Goal: Information Seeking & Learning: Learn about a topic

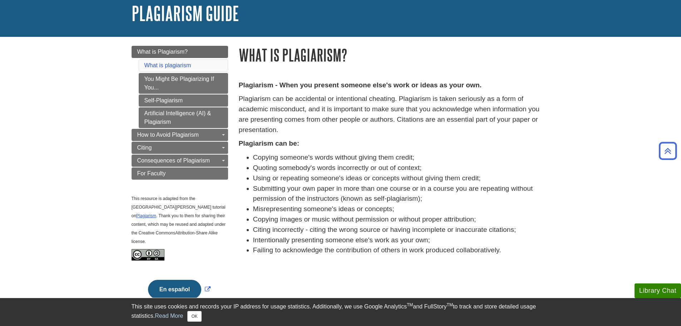
scroll to position [38, 0]
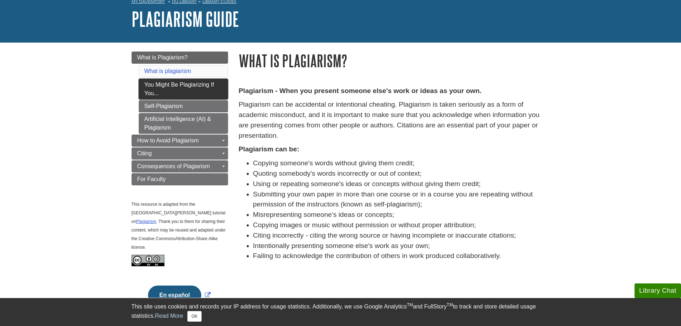
click at [201, 84] on link "You Might Be Plagiarizing If You..." at bounding box center [183, 89] width 89 height 21
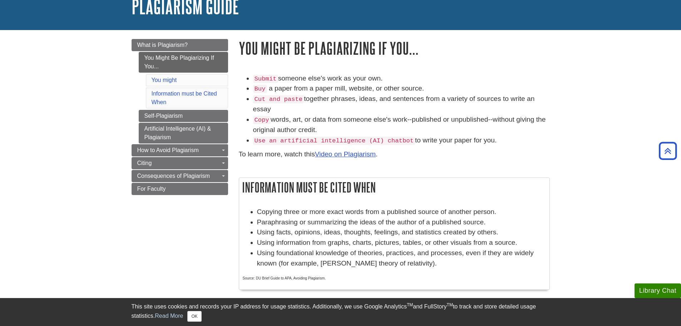
scroll to position [36, 0]
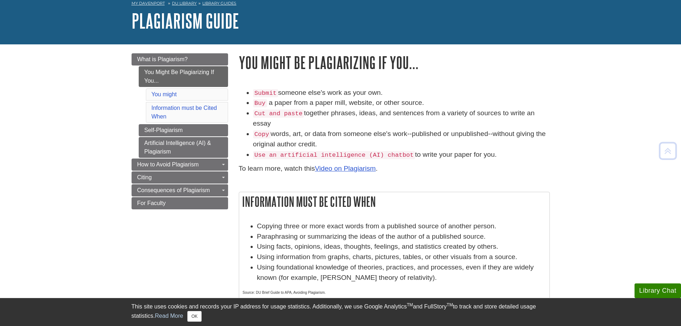
click at [205, 115] on li "Information must be Cited When" at bounding box center [187, 112] width 82 height 21
click at [199, 134] on link "Self-Plagiarism" at bounding box center [183, 130] width 89 height 12
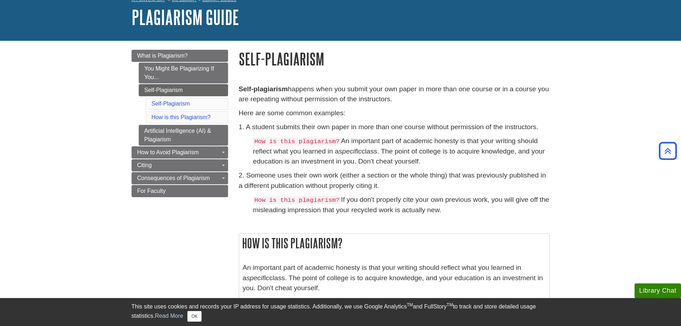
scroll to position [36, 0]
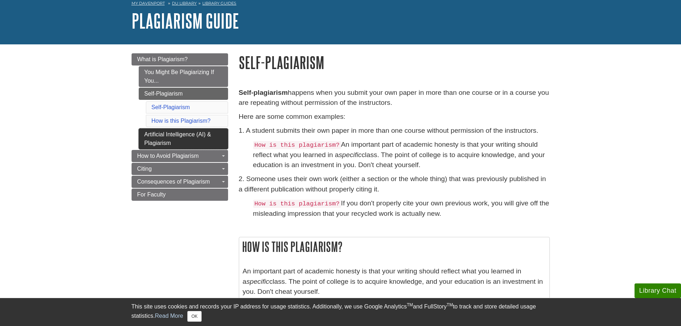
click at [180, 137] on link "Artificial Intelligence (AI) & Plagiarism" at bounding box center [183, 138] width 89 height 21
